Goal: Go to known website: Access a specific website the user already knows

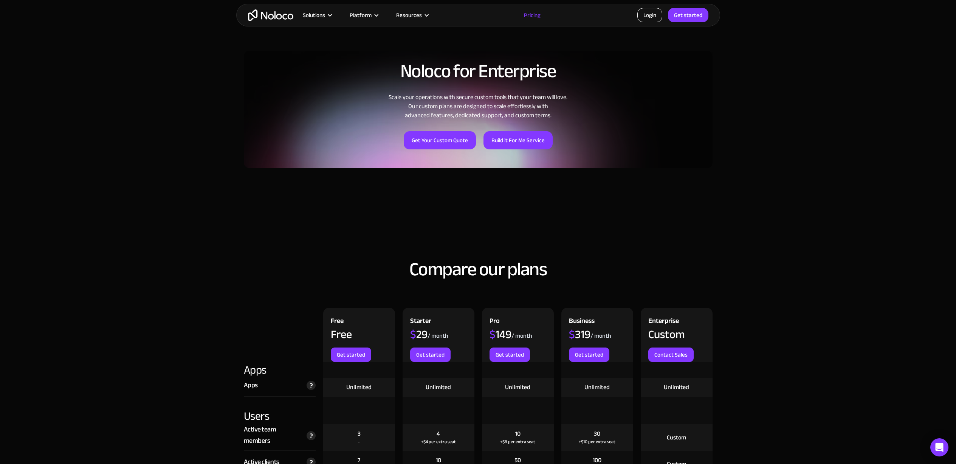
click at [652, 16] on link "Login" at bounding box center [649, 15] width 25 height 14
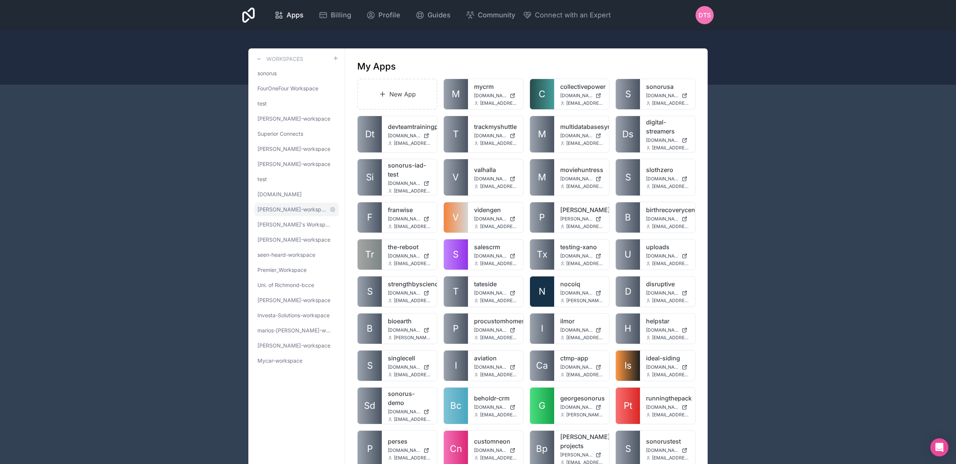
click at [288, 207] on span "thomas-paessens-workspace" at bounding box center [291, 210] width 69 height 8
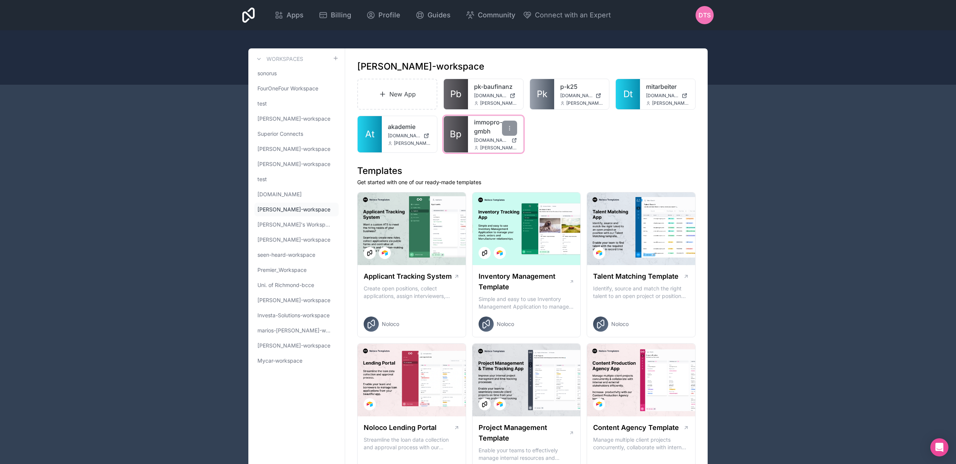
click at [462, 126] on link "Bp" at bounding box center [456, 134] width 24 height 36
